Goal: Information Seeking & Learning: Learn about a topic

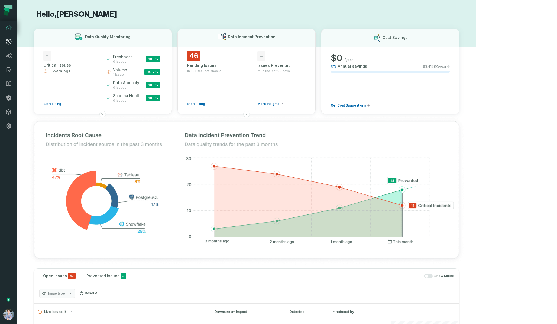
click at [8, 46] on link "Pull Requests" at bounding box center [8, 42] width 17 height 14
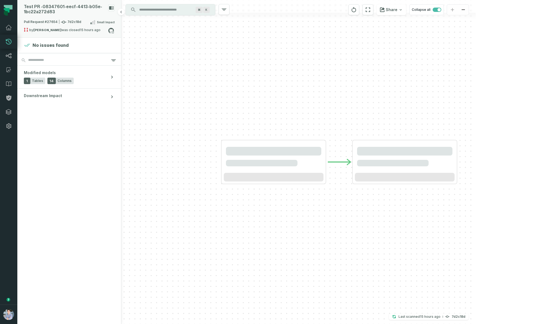
click at [74, 14] on div "Test PR - 08347601- eecf- 4413- b05e- 1bc22a272d83" at bounding box center [65, 9] width 82 height 10
click at [145, 24] on button "data-stack" at bounding box center [141, 22] width 28 height 6
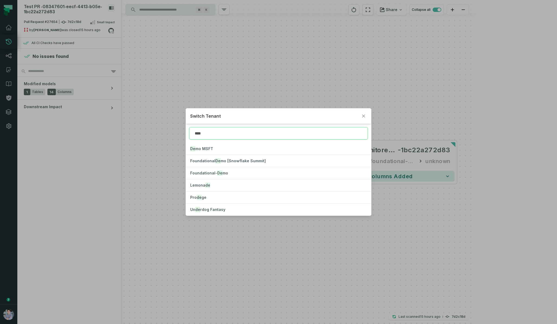
type input "****"
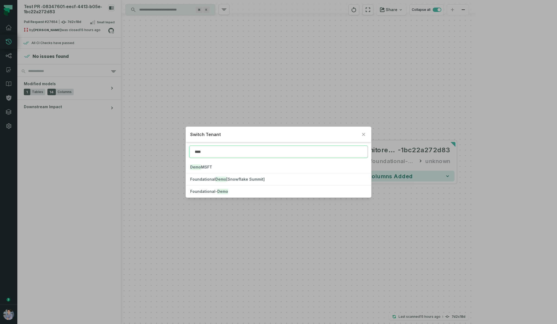
click button "Foundational- Demo" at bounding box center [278, 192] width 185 height 12
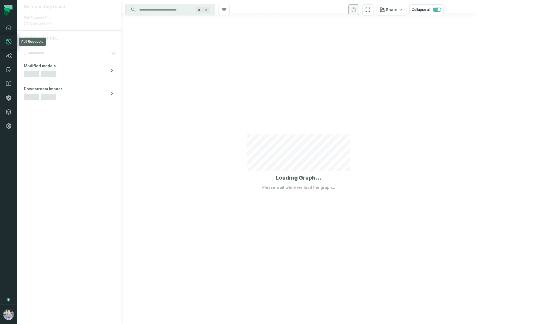
click at [8, 42] on icon at bounding box center [8, 41] width 6 height 6
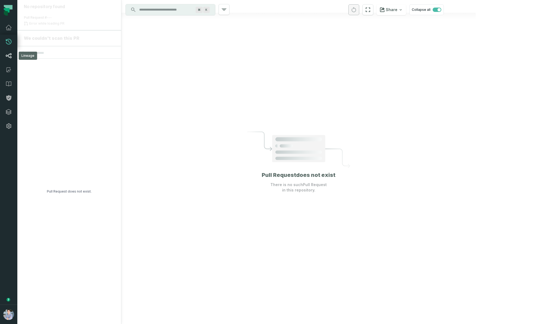
click at [8, 55] on icon at bounding box center [9, 55] width 6 height 5
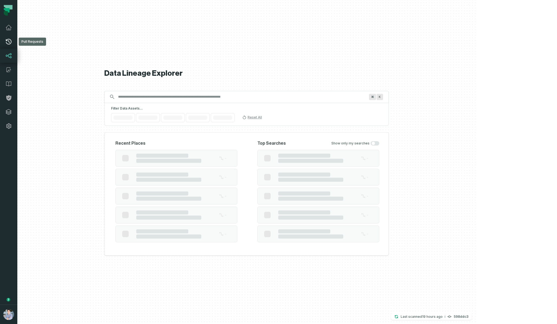
click at [9, 41] on icon at bounding box center [8, 41] width 6 height 6
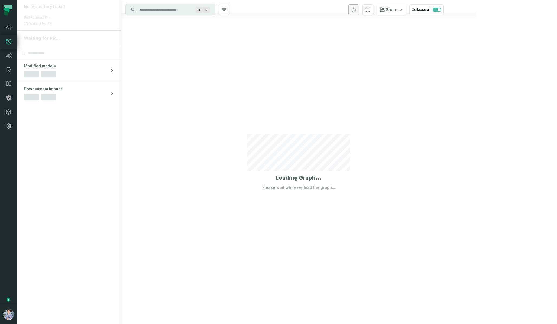
click at [9, 41] on icon at bounding box center [8, 41] width 6 height 6
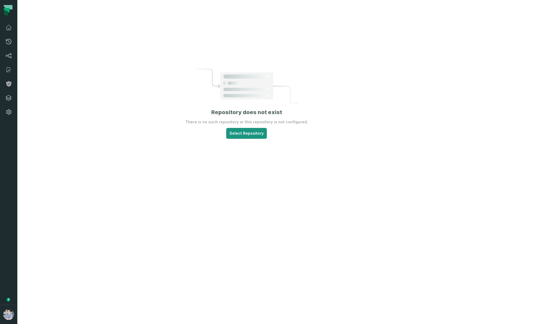
click at [274, 141] on html "Pull Requests Dashboard Lineage Catalog Policies Integrations Settings Alon Naf…" at bounding box center [278, 162] width 557 height 324
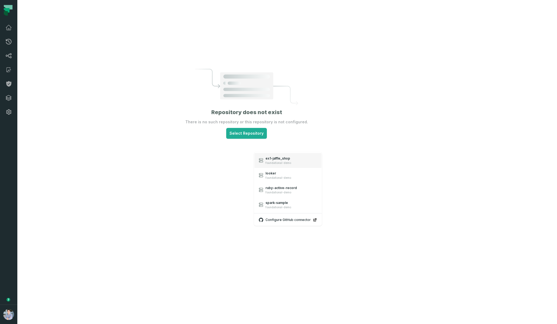
click at [287, 160] on span "ex1-jaffle_shop" at bounding box center [278, 158] width 26 height 4
